Goal: Check status: Check status

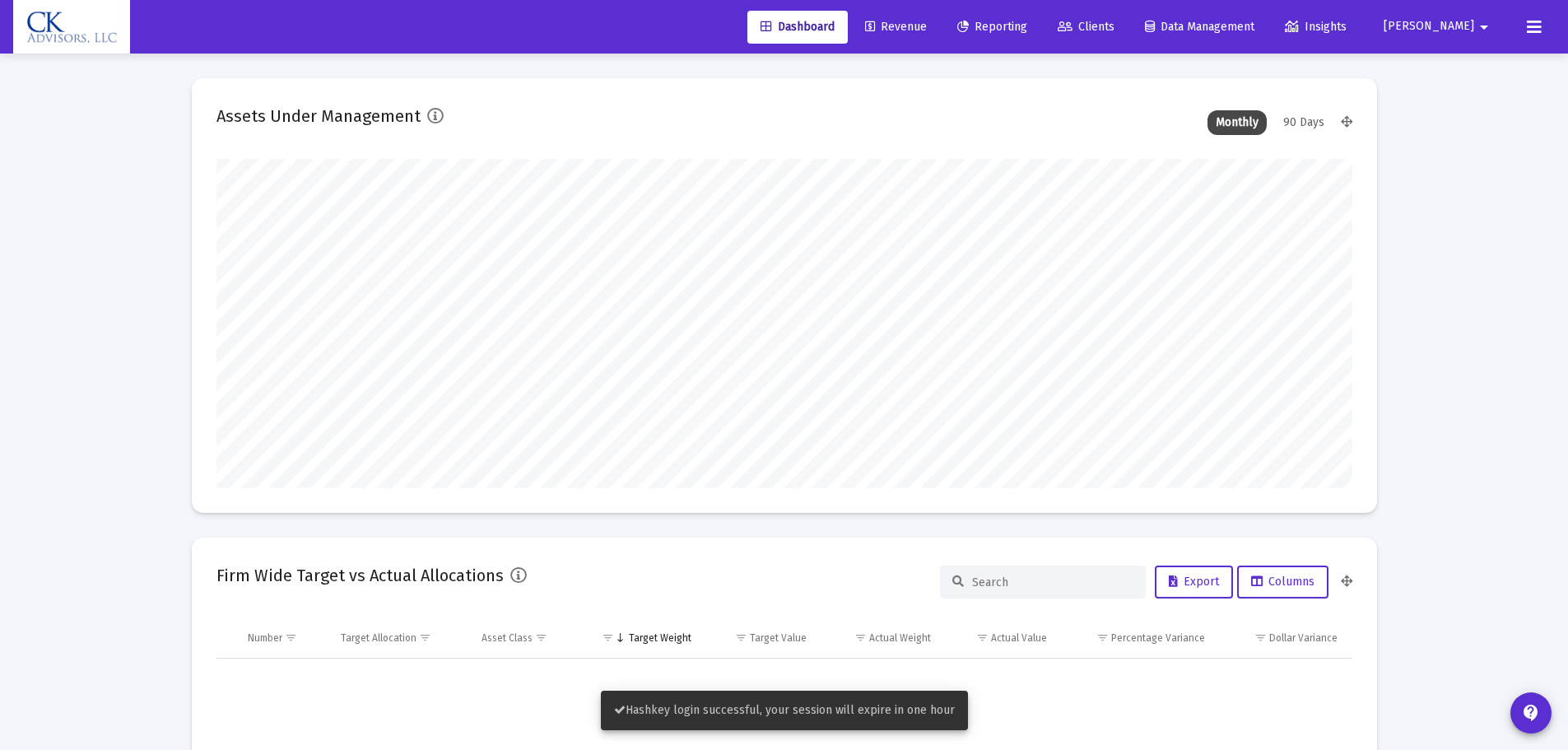
scroll to position [329, 1135]
type input "[DATE]"
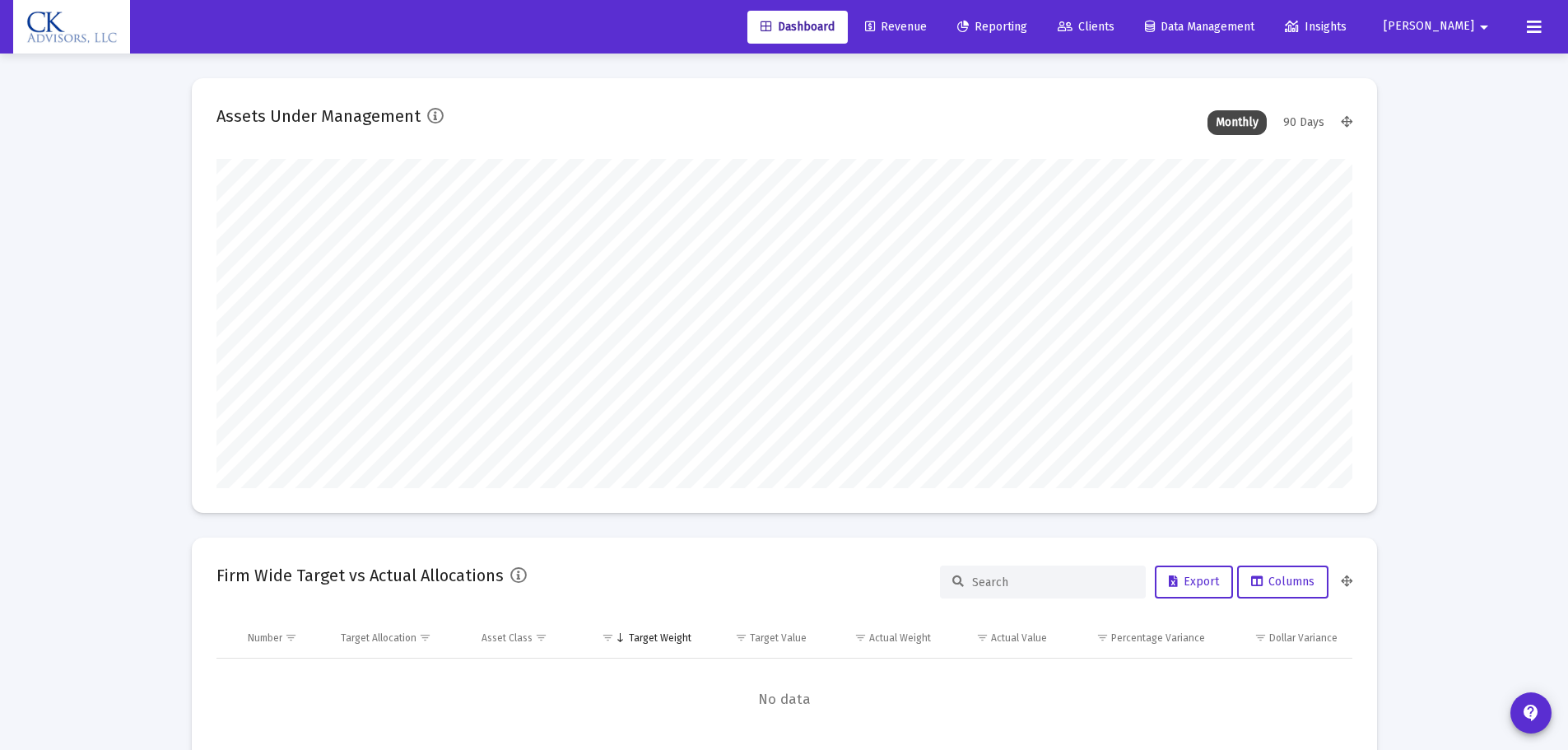
click at [1114, 31] on span "Clients" at bounding box center [1085, 26] width 57 height 14
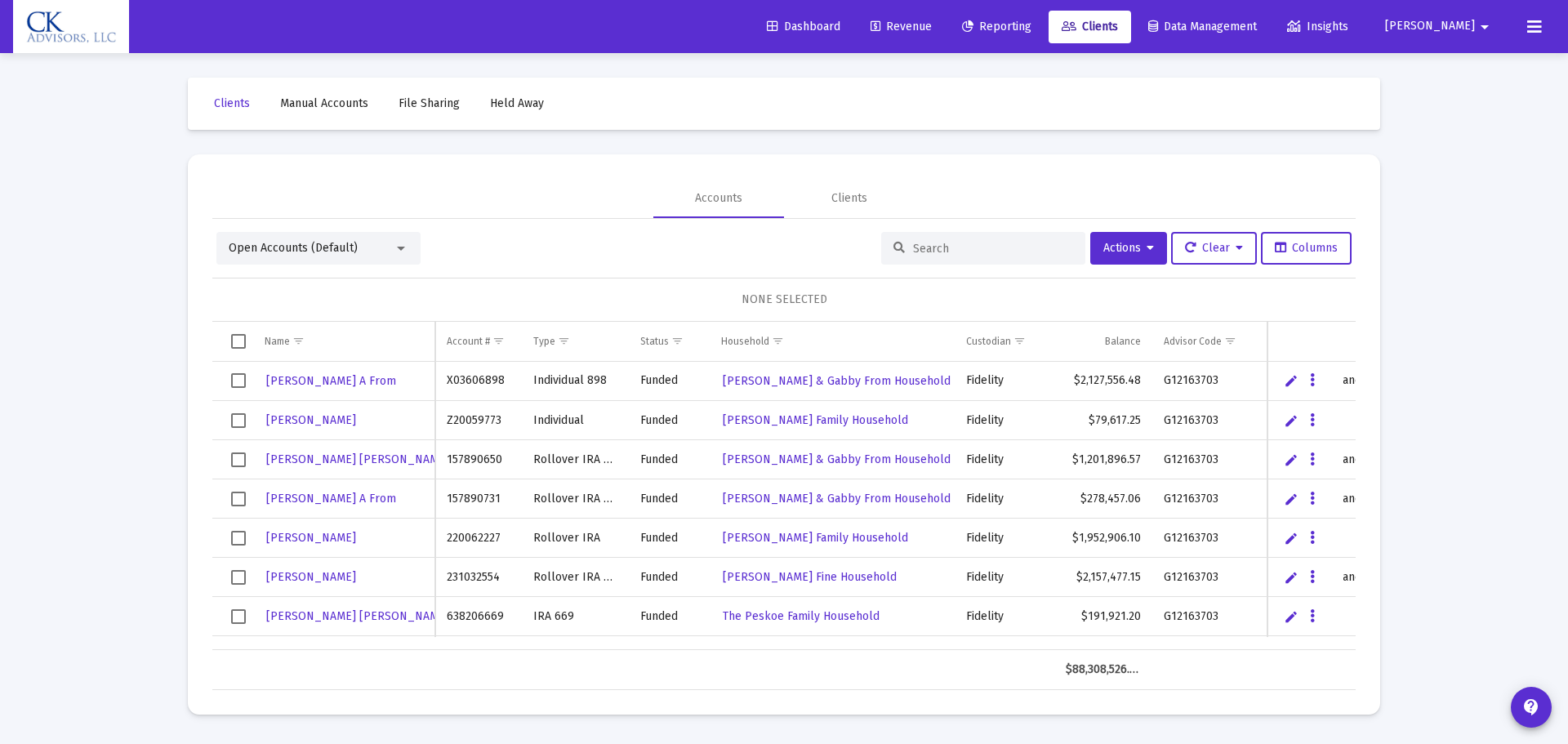
click at [927, 256] on div at bounding box center [983, 247] width 204 height 33
click at [932, 251] on input at bounding box center [993, 248] width 160 height 13
paste input "[PERSON_NAME] Joint ending in 049"
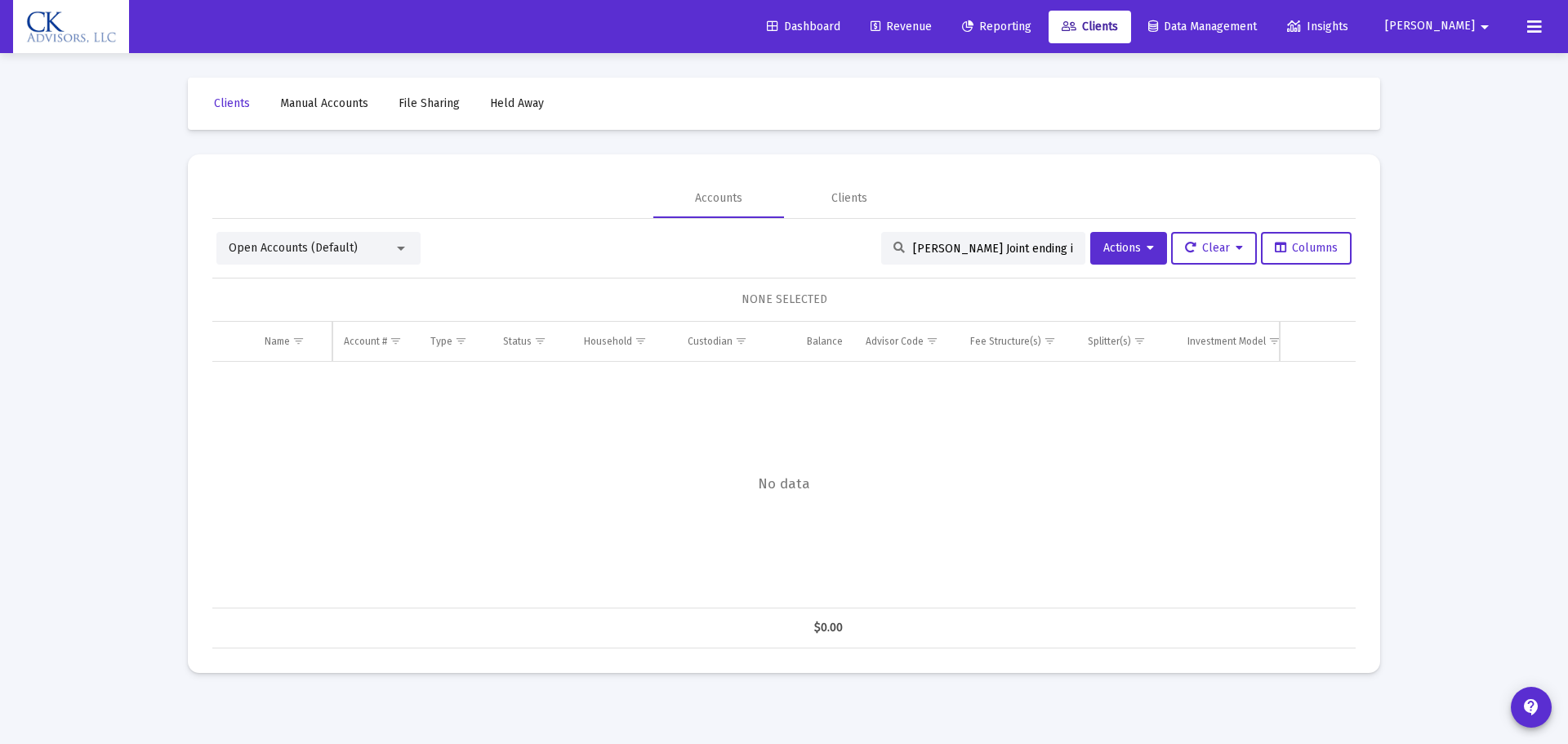
drag, startPoint x: 1024, startPoint y: 244, endPoint x: 941, endPoint y: 246, distance: 83.0
click at [941, 246] on input "[PERSON_NAME] Joint ending in 049" at bounding box center [993, 248] width 160 height 13
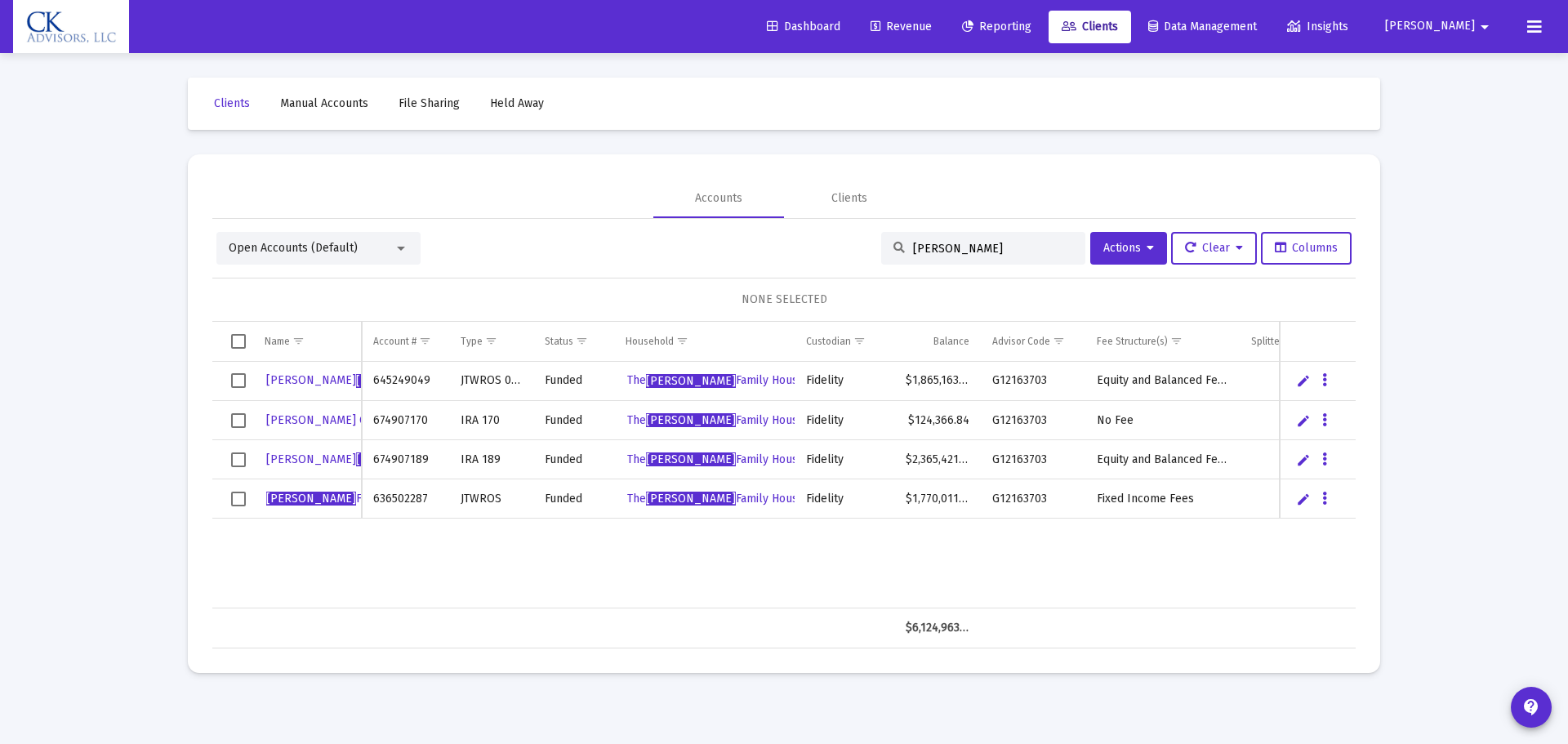
type input "[PERSON_NAME]"
click at [1032, 27] on span "Reporting" at bounding box center [996, 26] width 69 height 13
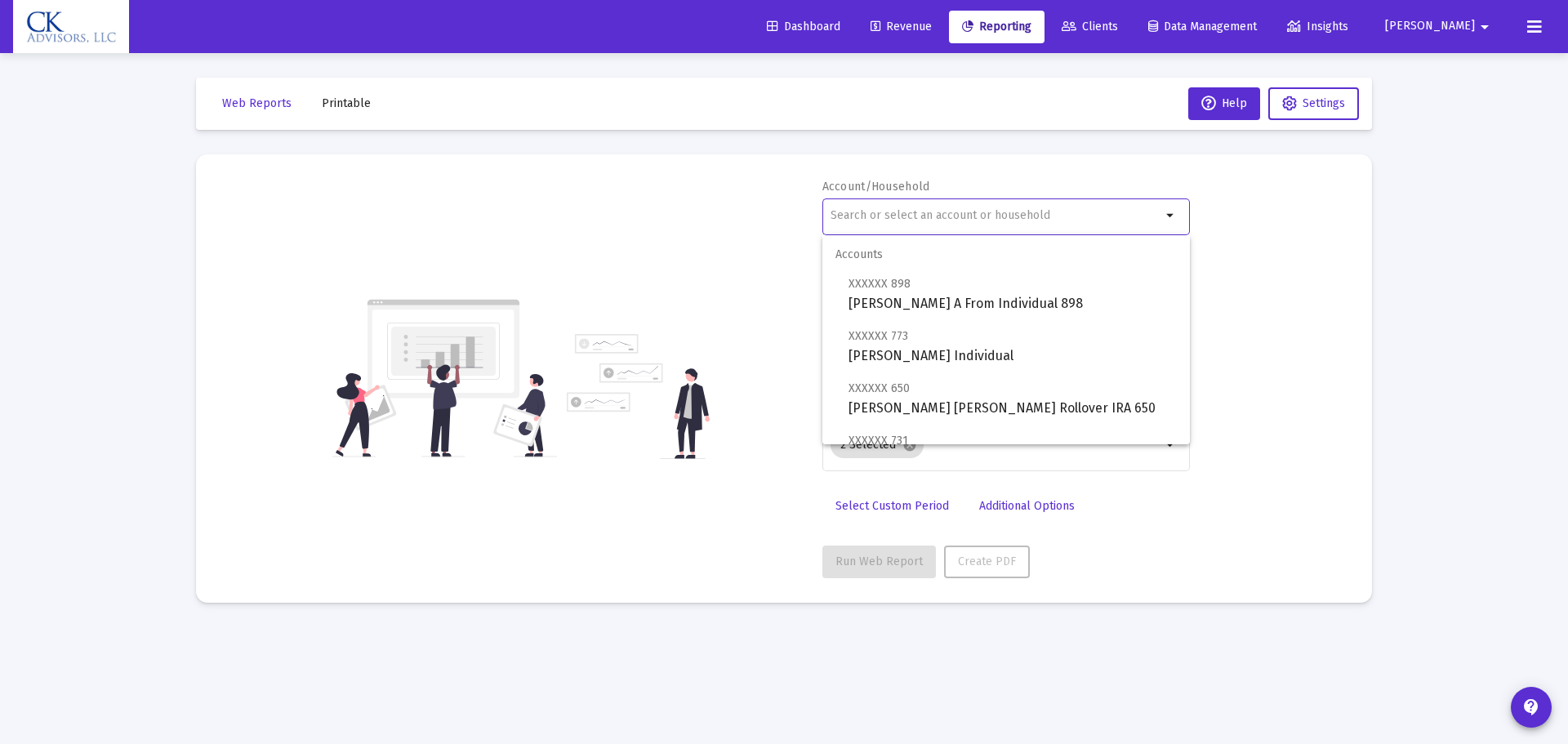
click at [967, 217] on input "text" at bounding box center [995, 215] width 331 height 13
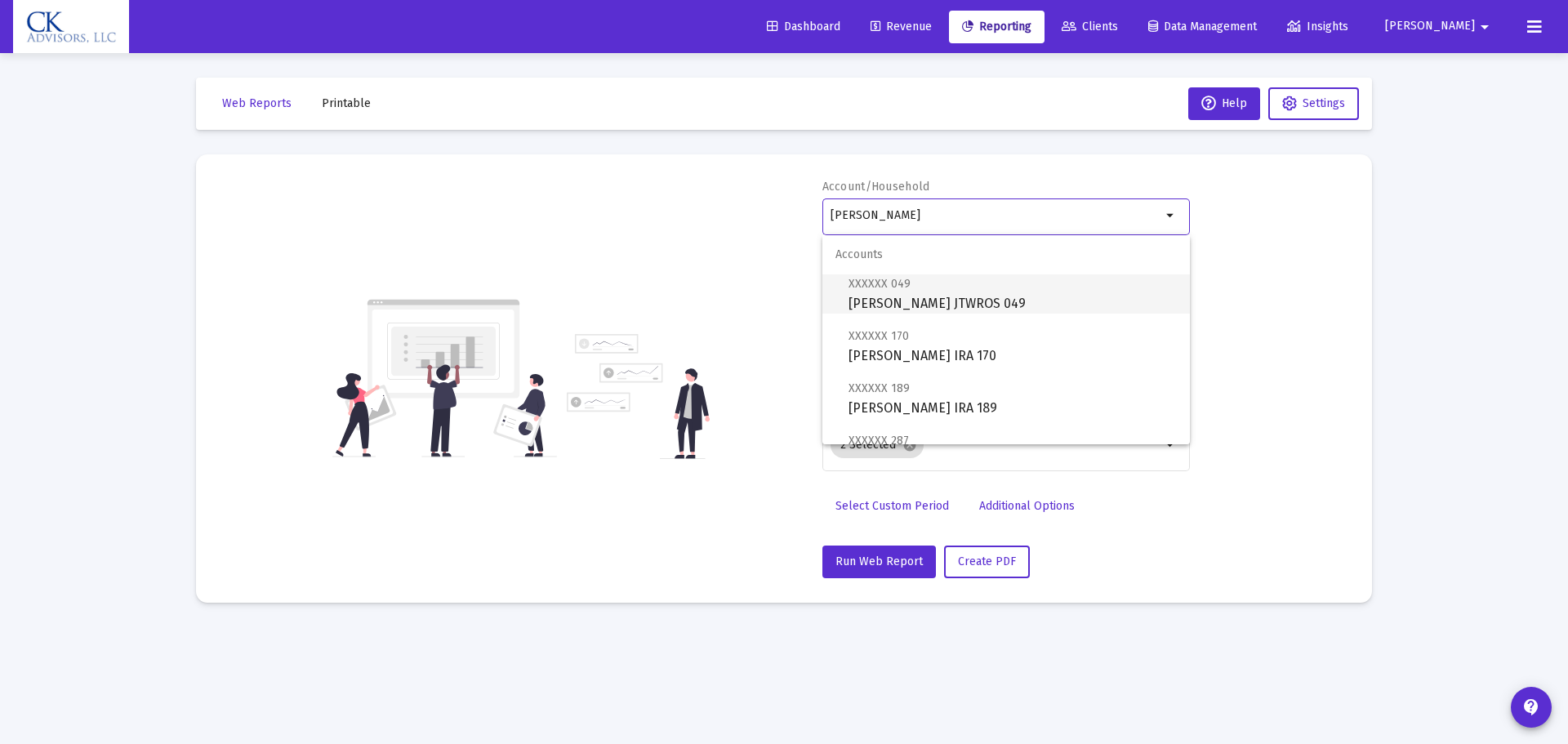
click at [967, 294] on span "XXXXXX 049 [PERSON_NAME] JTWROS 049" at bounding box center [1013, 294] width 328 height 40
type input "[PERSON_NAME] JTWROS 049"
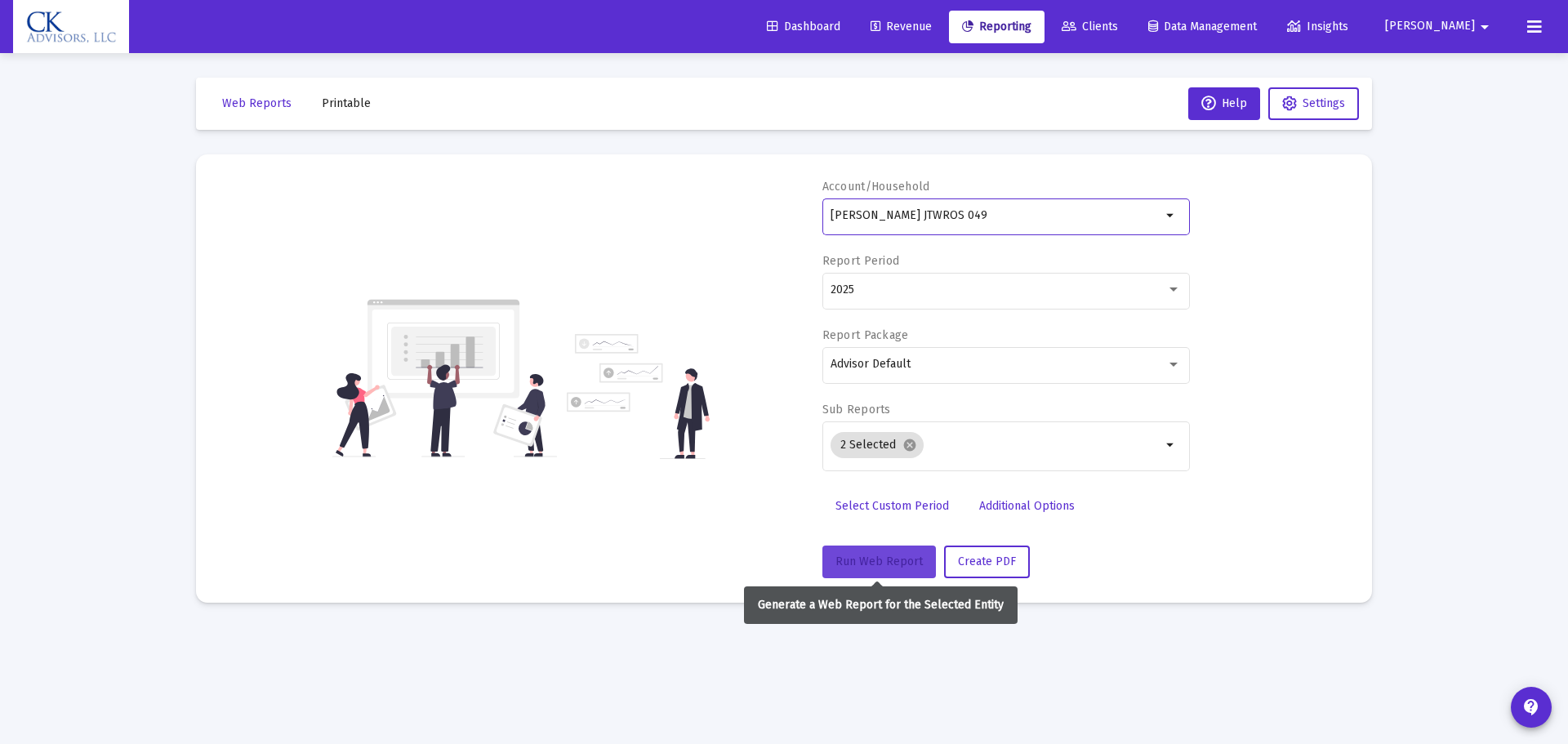
click at [881, 559] on span "Run Web Report" at bounding box center [879, 561] width 88 height 13
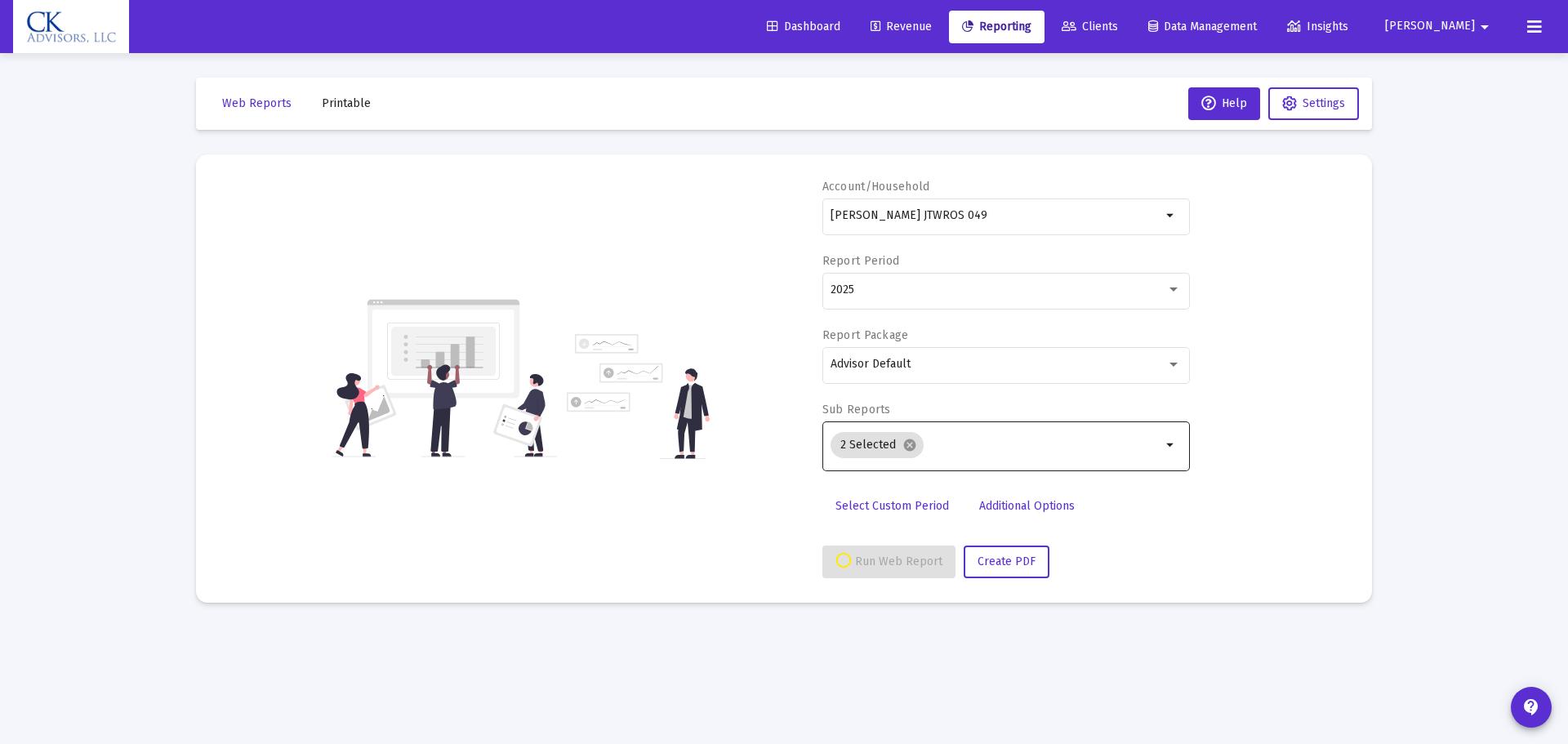
click at [979, 444] on input "Selection" at bounding box center [1046, 445] width 231 height 13
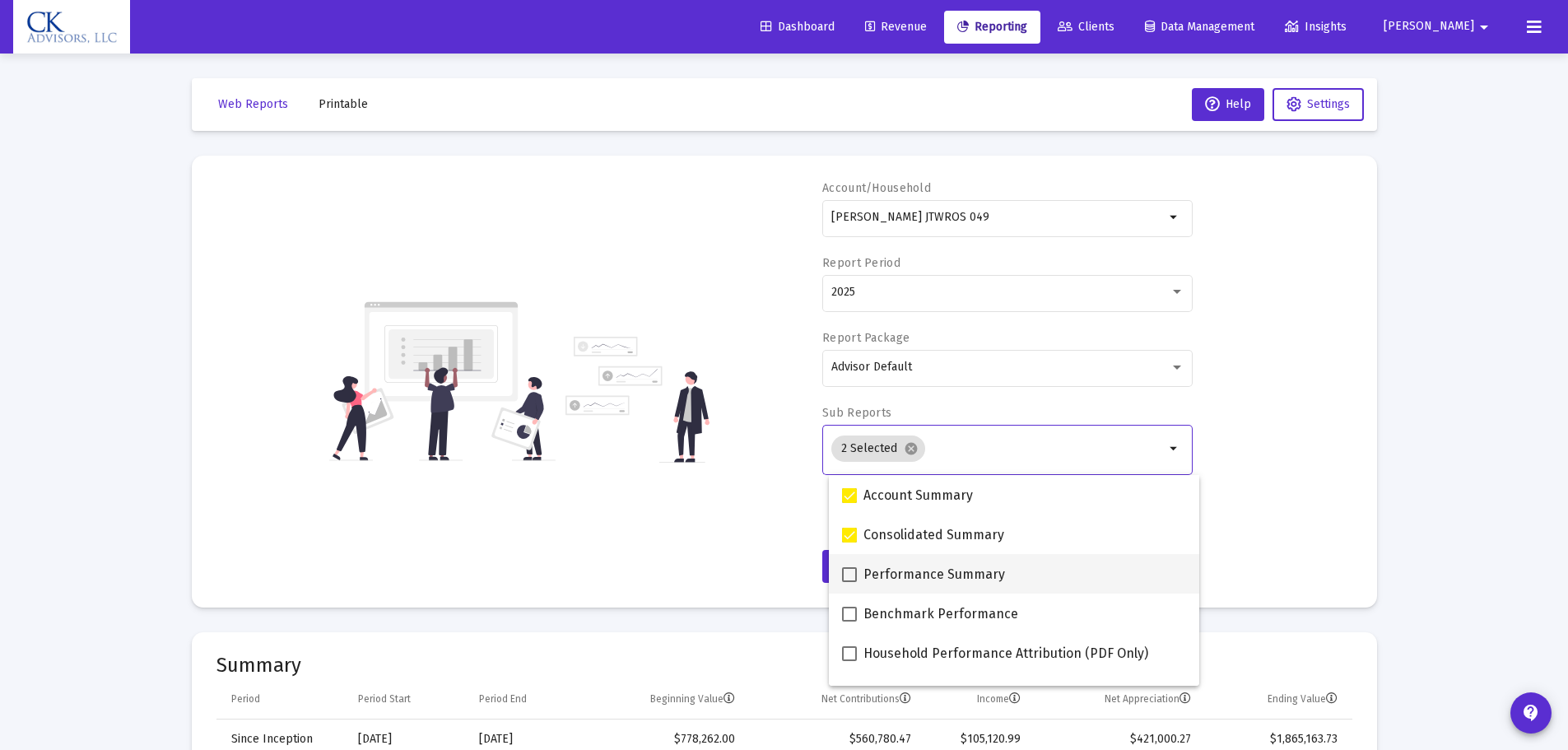
click at [842, 572] on span at bounding box center [848, 574] width 14 height 14
click at [848, 582] on input "Performance Summary" at bounding box center [848, 582] width 1 height 1
checkbox input "true"
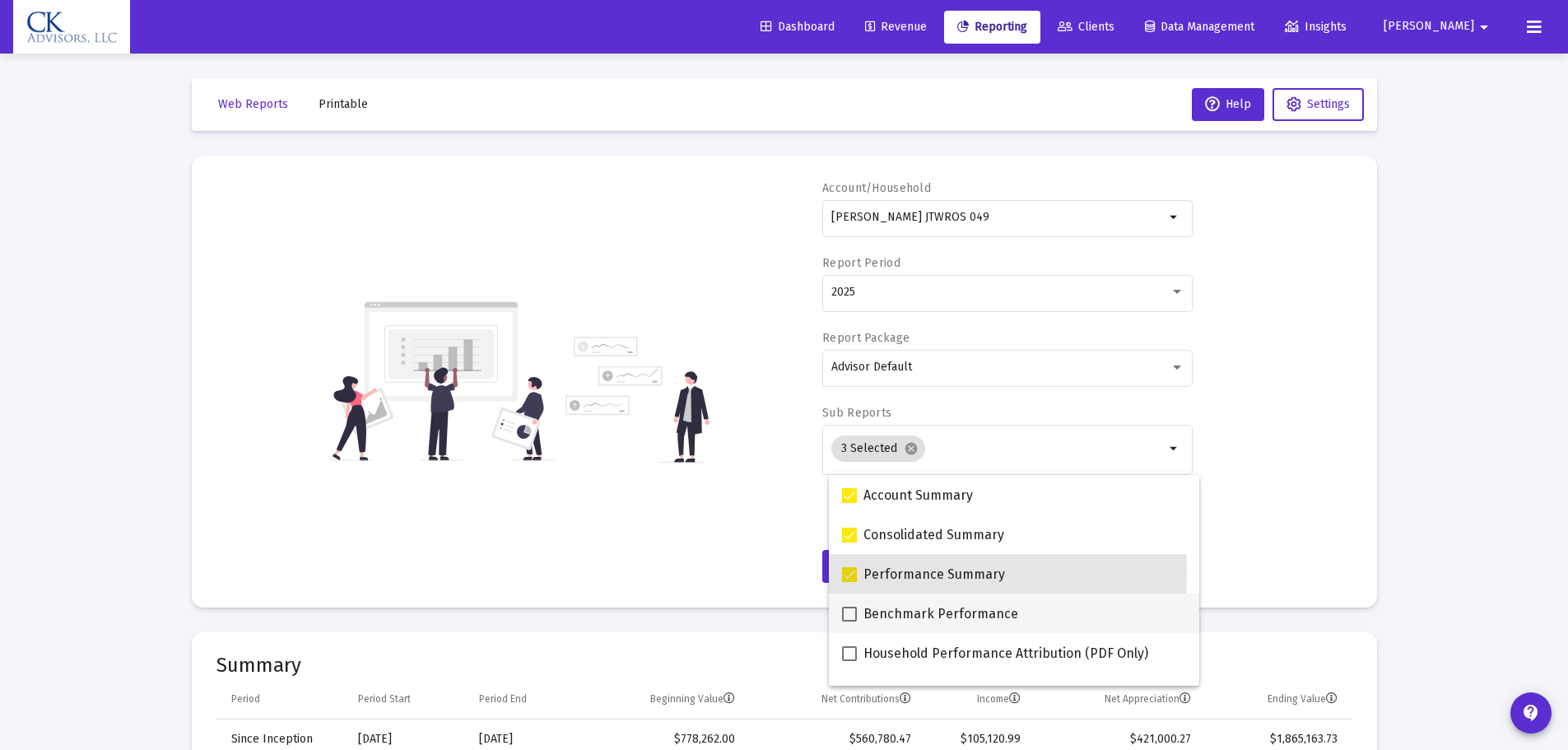
click at [854, 616] on span at bounding box center [848, 613] width 14 height 14
click at [849, 621] on input "Benchmark Performance" at bounding box center [848, 621] width 1 height 1
checkbox input "true"
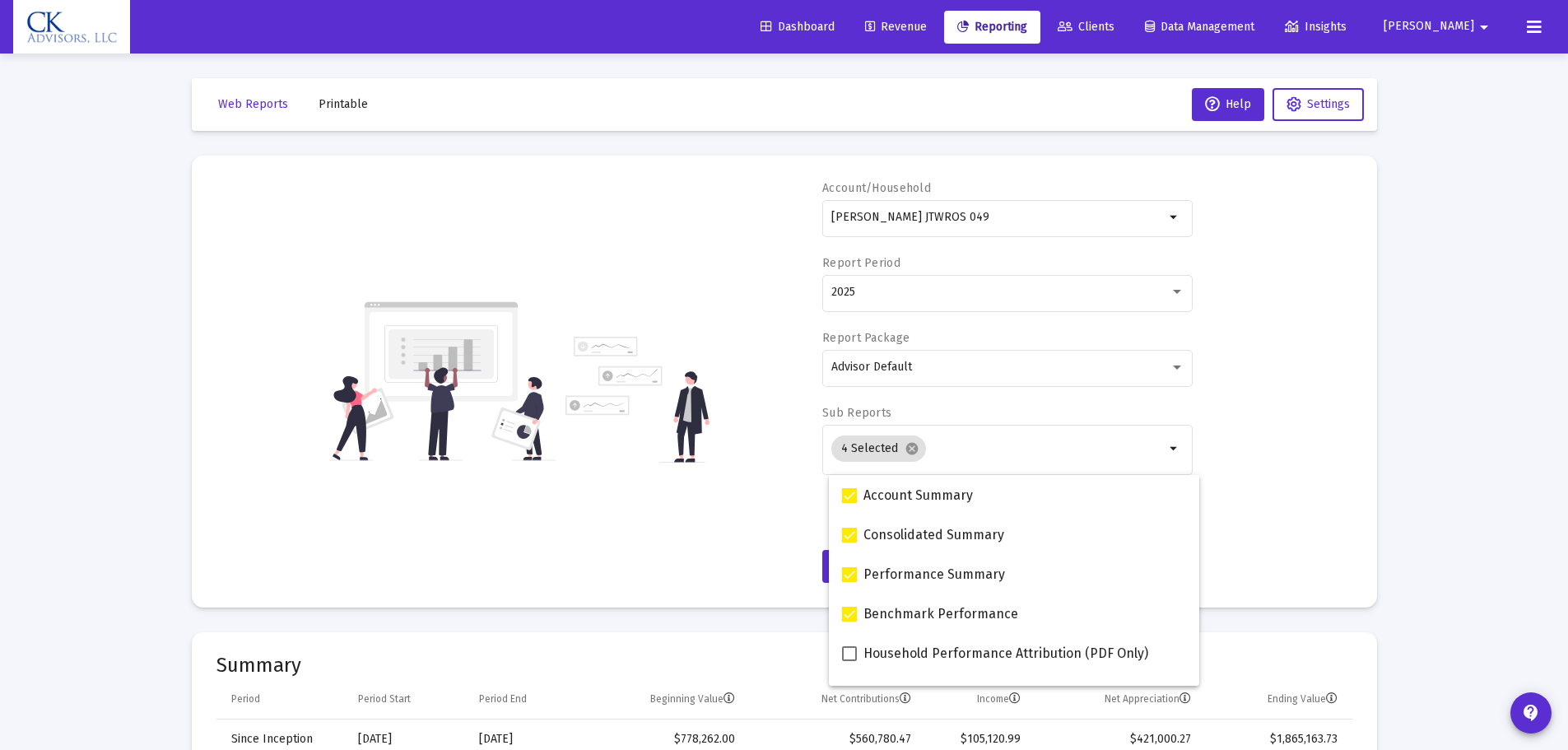
click at [714, 533] on div "Account/Household [PERSON_NAME] JTWROS 049 arrow_drop_down Report Period 2025 R…" at bounding box center [784, 381] width 1135 height 402
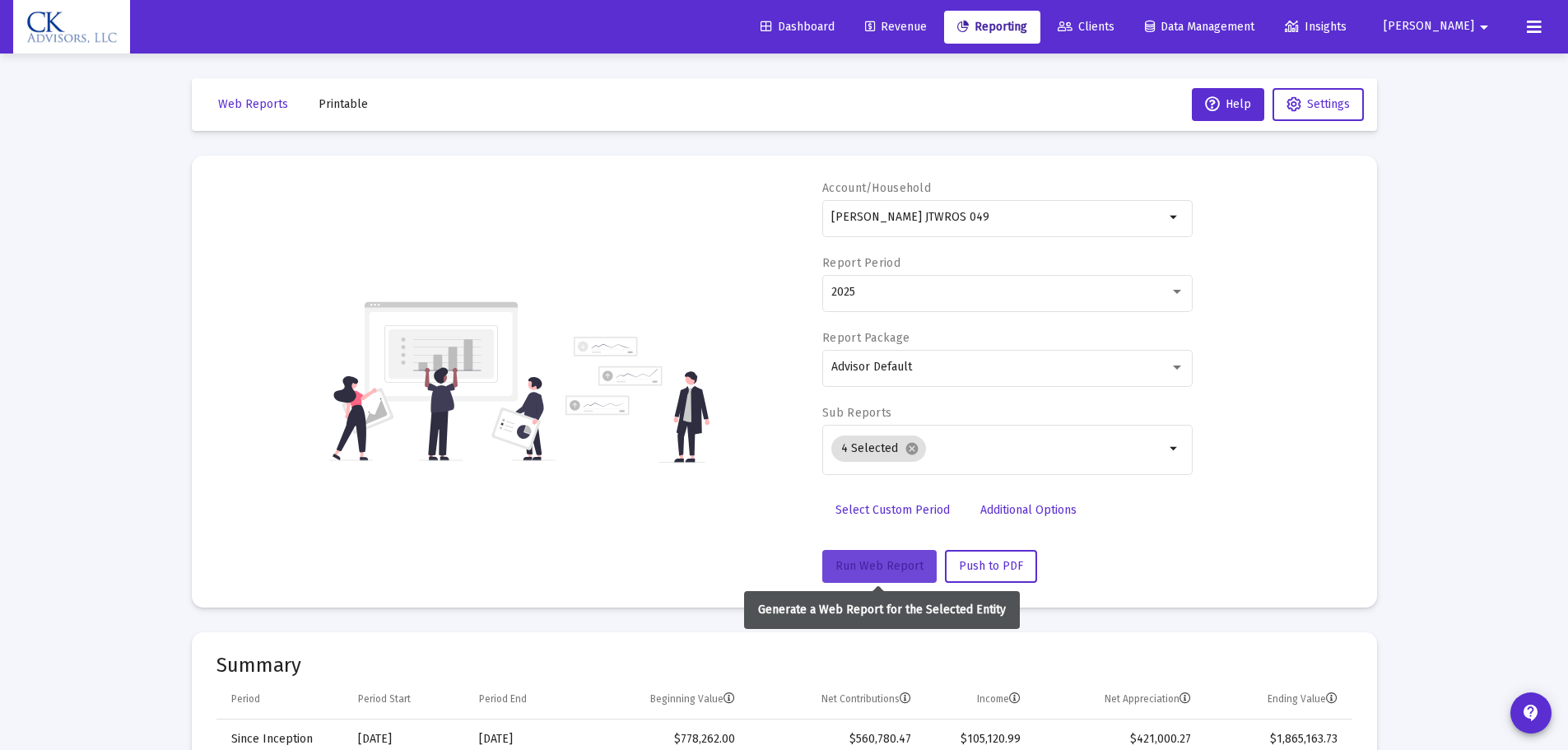
click at [888, 559] on button "Run Web Report" at bounding box center [879, 566] width 115 height 33
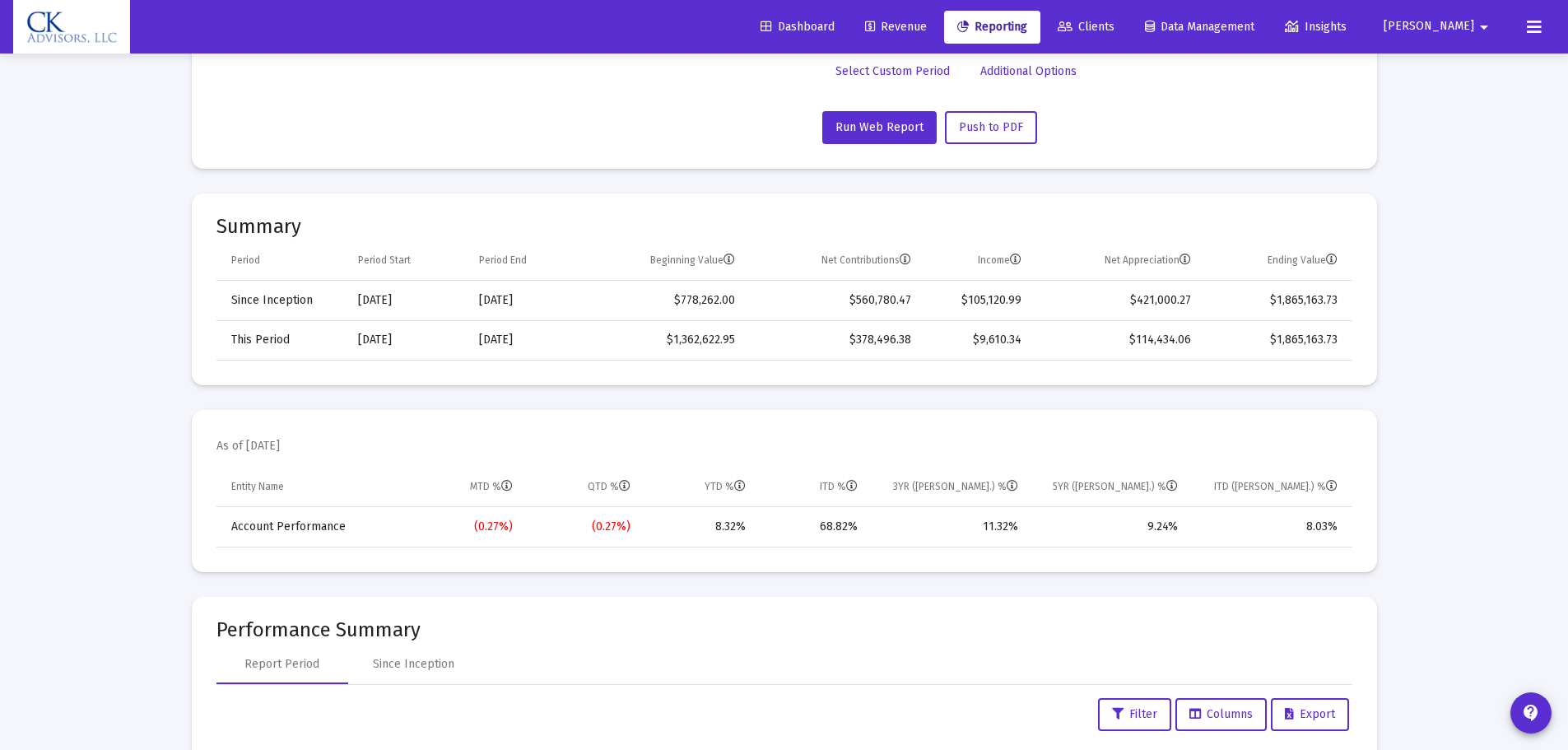
scroll to position [549, 0]
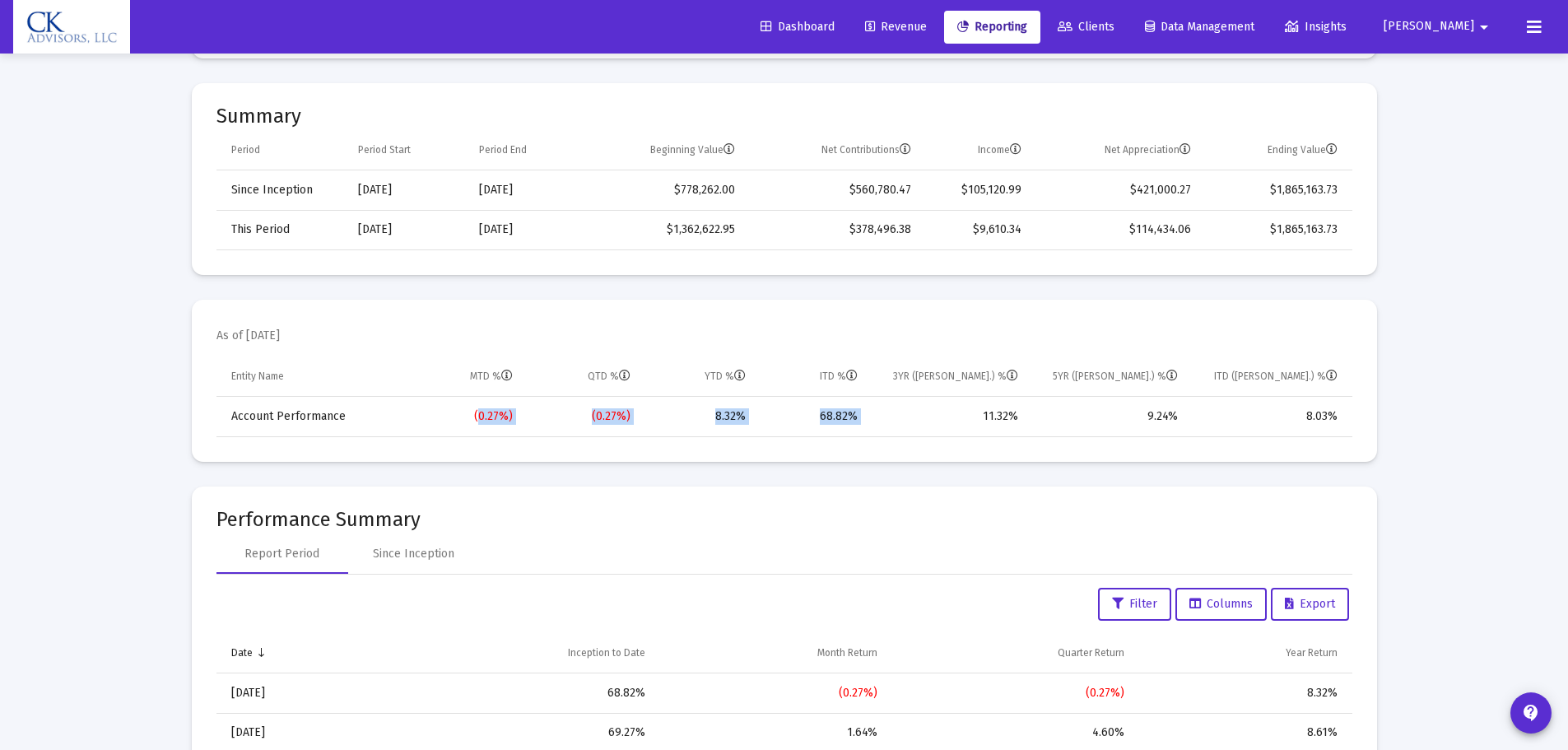
drag, startPoint x: 881, startPoint y: 428, endPoint x: 451, endPoint y: 433, distance: 430.0
click at [451, 433] on tr "Account Performance (0.27%) (0.27%) 8.32% 68.82% 11.32% 9.24% 8.03%" at bounding box center [784, 416] width 1135 height 40
click at [893, 408] on div "11.32%" at bounding box center [949, 416] width 137 height 16
drag, startPoint x: 862, startPoint y: 423, endPoint x: 438, endPoint y: 430, distance: 424.1
click at [438, 430] on tr "Account Performance (0.27%) (0.27%) 8.32% 68.82% 11.32% 9.24% 8.03%" at bounding box center [784, 416] width 1135 height 40
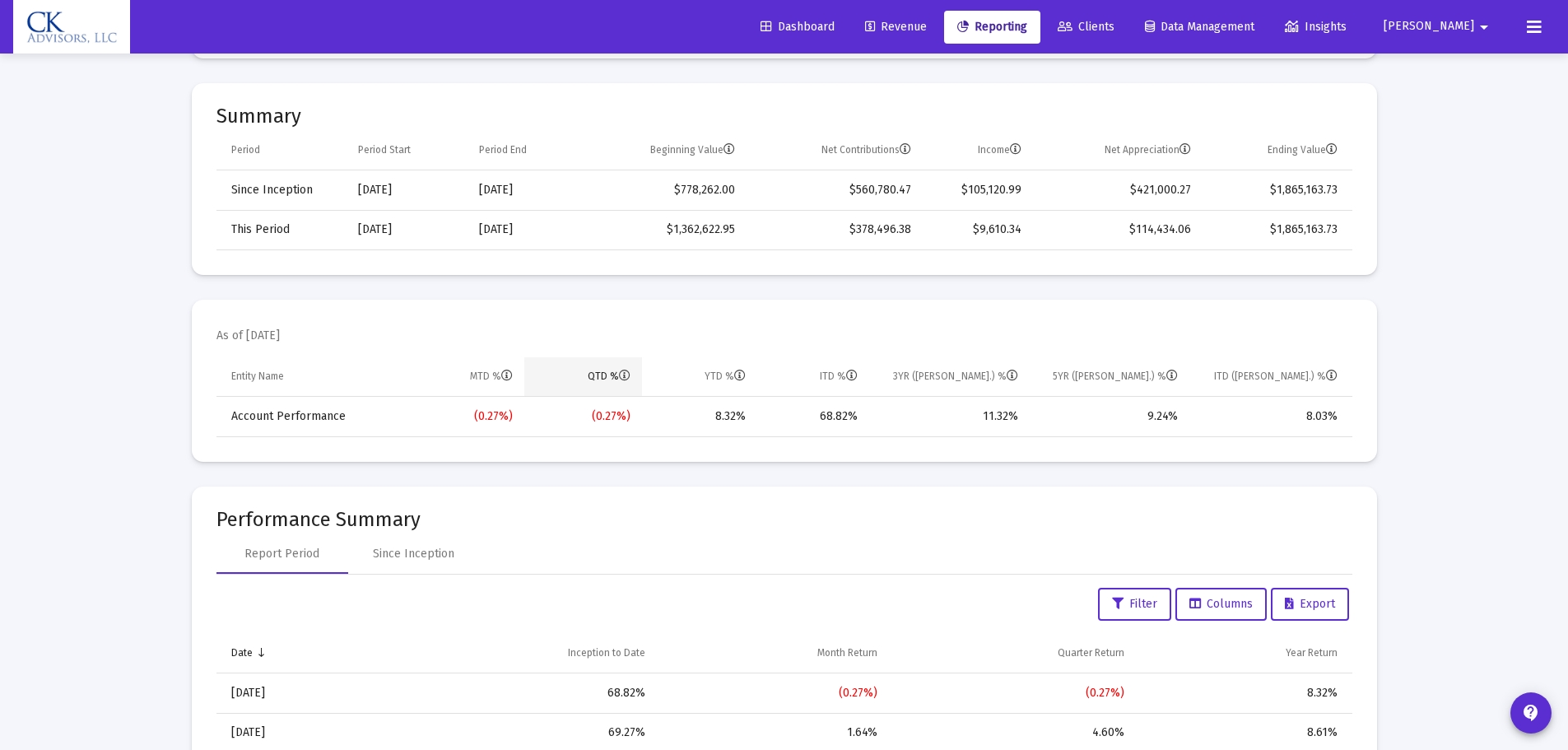
click at [608, 358] on td "QTD %" at bounding box center [583, 377] width 118 height 40
drag, startPoint x: 456, startPoint y: 378, endPoint x: 556, endPoint y: 382, distance: 100.1
drag, startPoint x: 878, startPoint y: 411, endPoint x: 697, endPoint y: 418, distance: 181.1
click at [697, 418] on tr "Account Performance (0.27%) (0.27%) 8.32% 68.82% 11.32% 9.24% 8.03%" at bounding box center [784, 416] width 1135 height 40
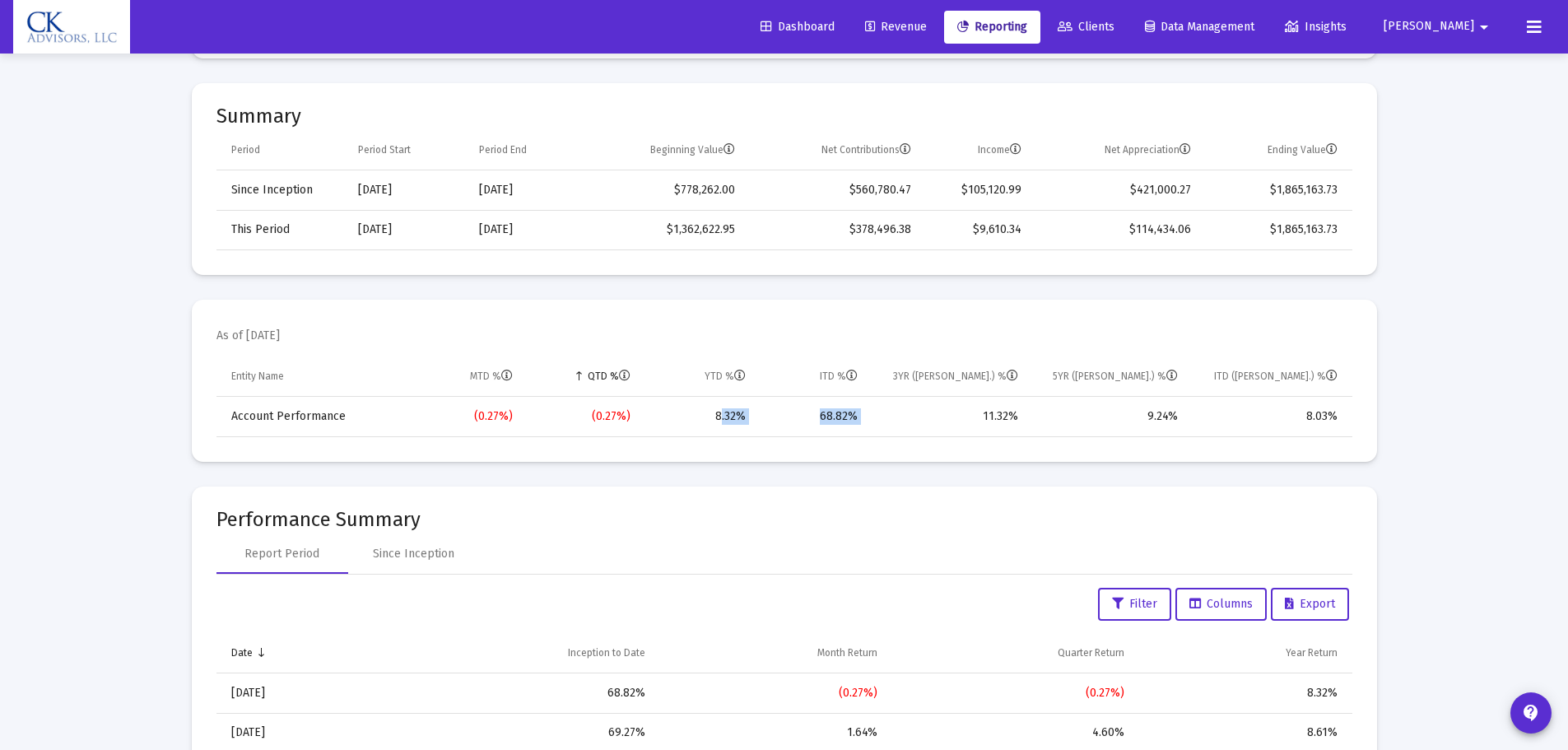
copy tr "8.32% 68.82%"
